Goal: Find specific page/section

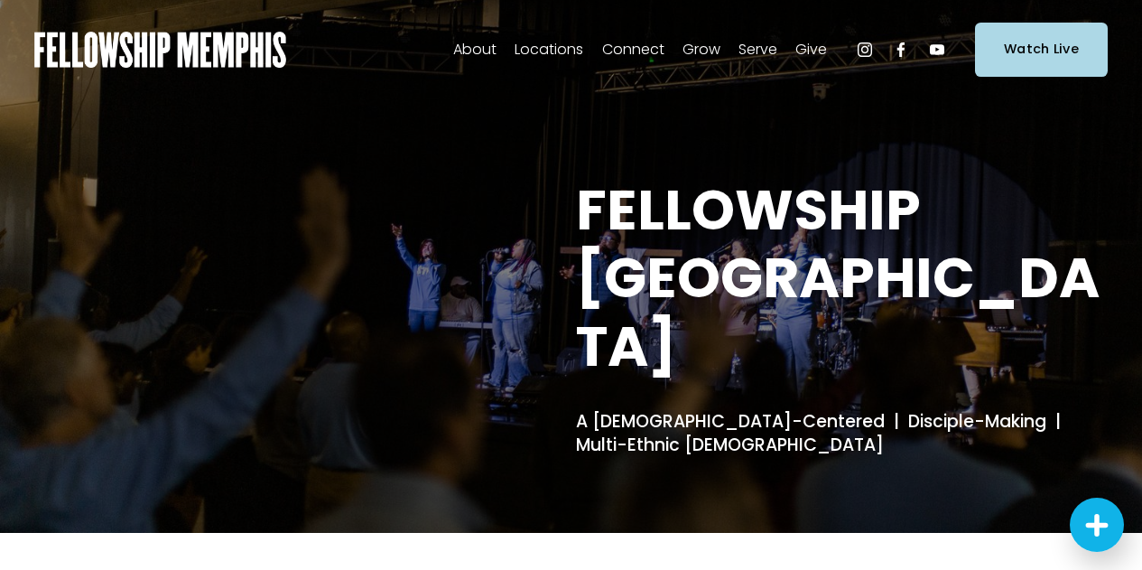
click at [0, 0] on span "Staff" at bounding box center [0, 0] width 0 height 0
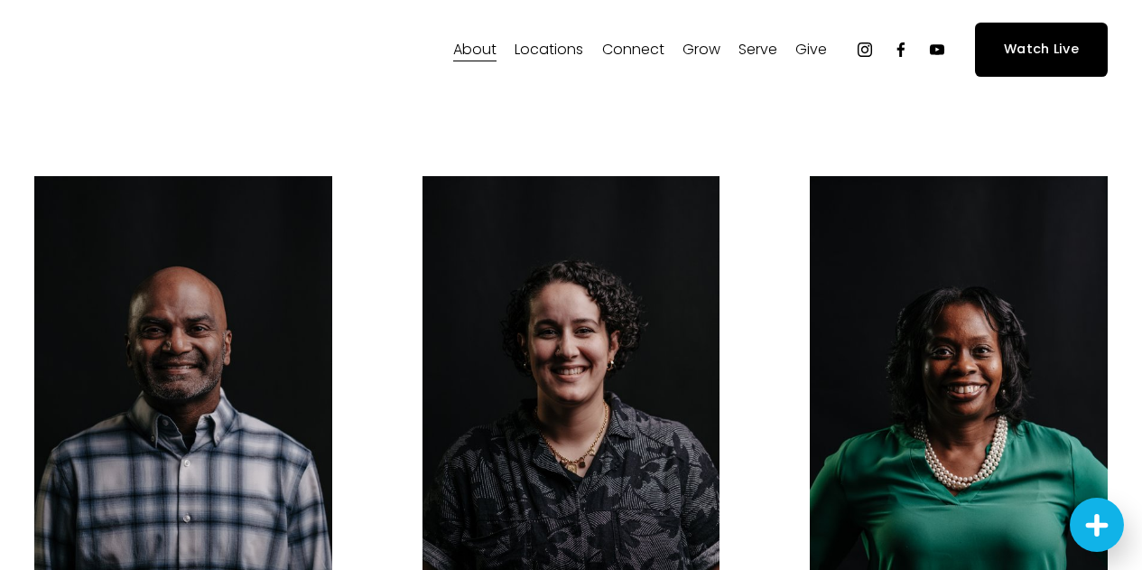
click at [0, 0] on link "Elder Nominations" at bounding box center [0, 0] width 0 height 0
